Goal: Task Accomplishment & Management: Manage account settings

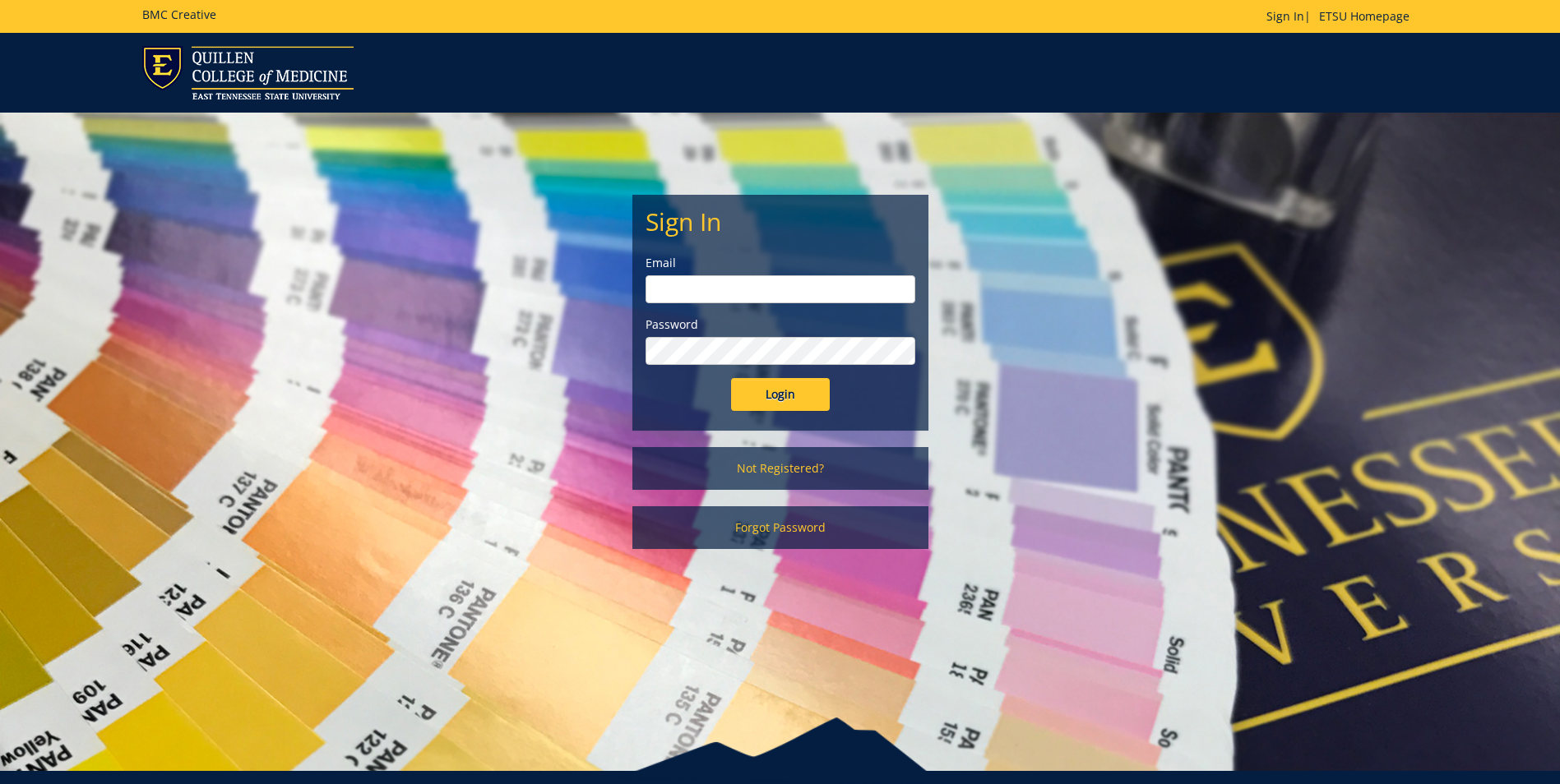
type input "[EMAIL_ADDRESS][DOMAIN_NAME]"
click at [807, 391] on input "Login" at bounding box center [780, 394] width 99 height 33
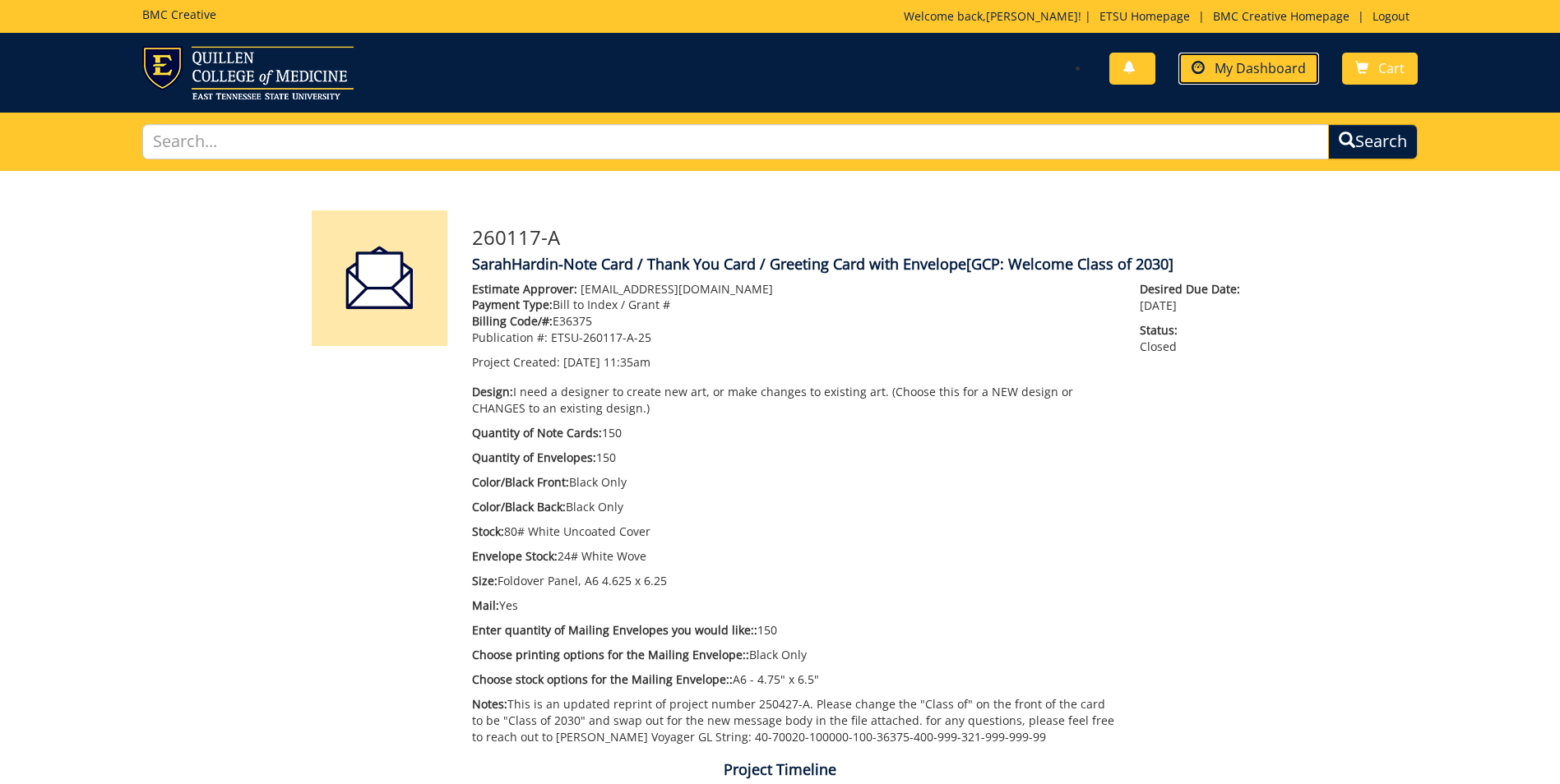
click at [1260, 71] on span "My Dashboard" at bounding box center [1259, 68] width 91 height 18
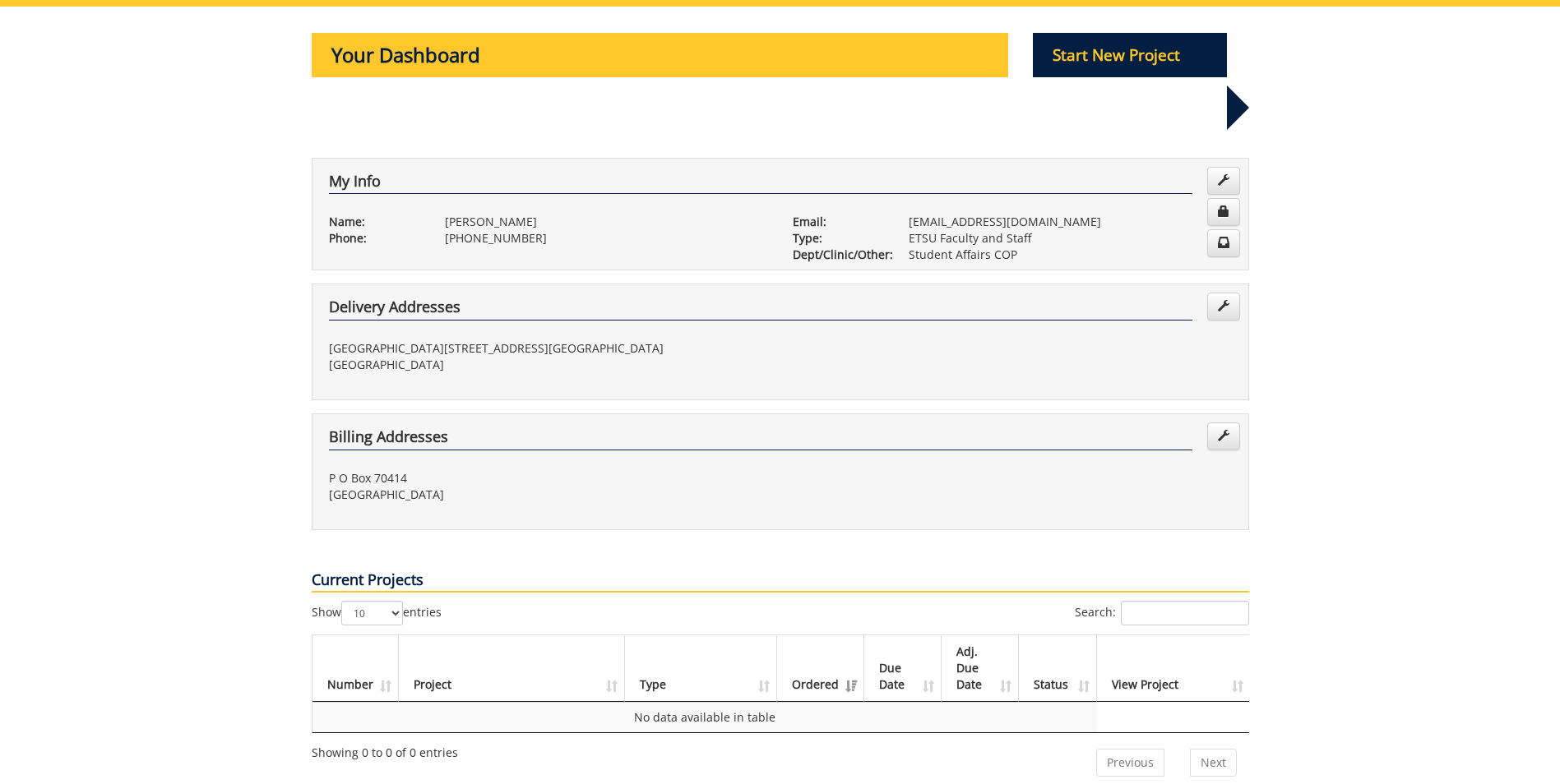
scroll to position [246, 0]
